Goal: Transaction & Acquisition: Purchase product/service

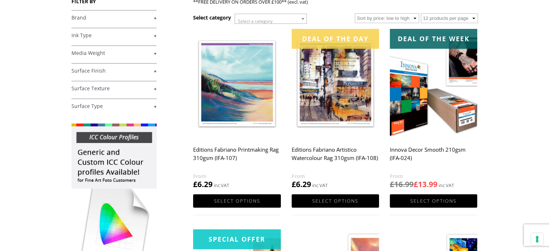
scroll to position [124, 0]
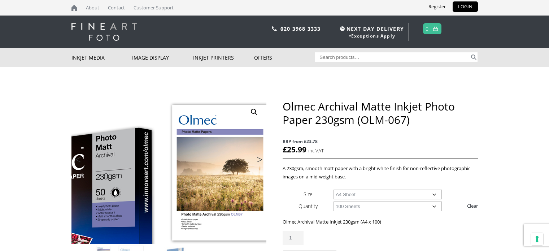
select select "100-sheets"
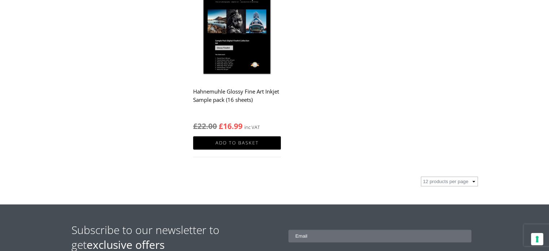
scroll to position [569, 0]
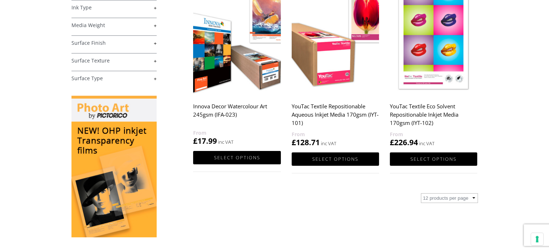
scroll to position [152, 0]
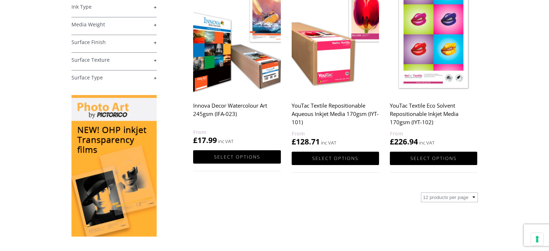
click at [253, 48] on img at bounding box center [236, 39] width 87 height 109
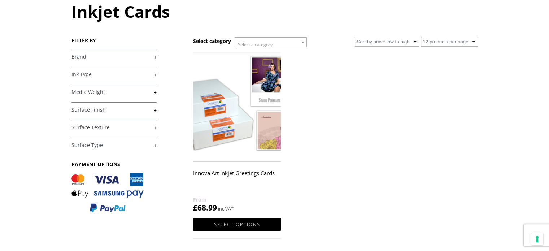
scroll to position [85, 0]
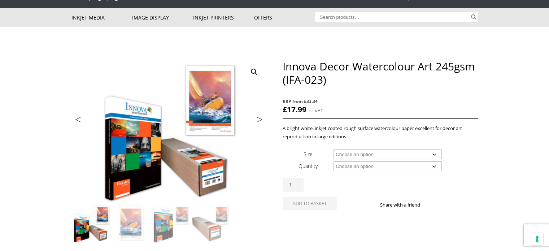
scroll to position [40, 0]
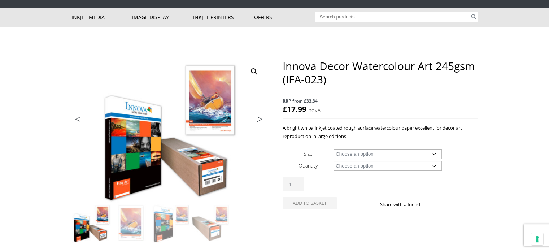
click at [343, 154] on select "Choose an option A4 Sheet A3 Sheet A3+ Sheet A2 Sheet 17" Wide Roll 24" Wide Ro…" at bounding box center [388, 154] width 108 height 10
click at [334, 149] on select "Choose an option A4 Sheet A3 Sheet A3+ Sheet A2 Sheet 17" Wide Roll 24" Wide Ro…" at bounding box center [388, 154] width 108 height 10
select select "a4-sheet"
click at [347, 166] on select "Choose an option 25 Sheets" at bounding box center [388, 166] width 108 height 10
select select "25-sheets"
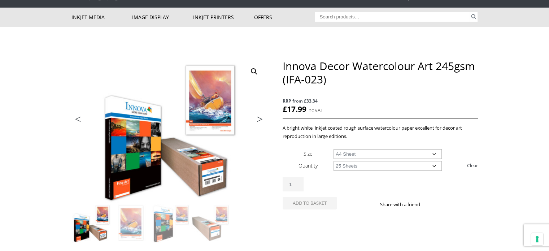
click at [334, 161] on select "Choose an option 25 Sheets" at bounding box center [388, 166] width 108 height 10
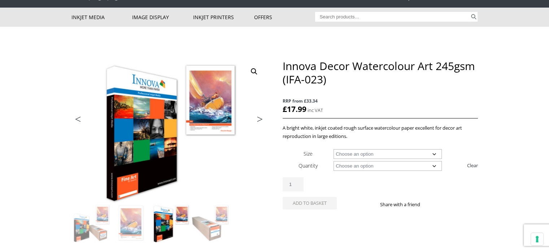
select select "a4-sheet"
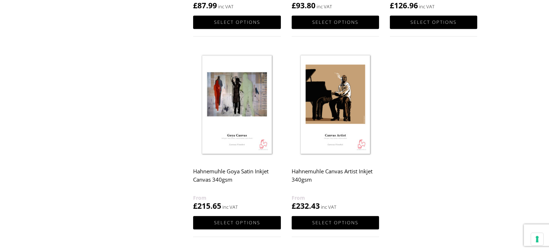
scroll to position [490, 0]
